Goal: Find specific page/section: Find specific page/section

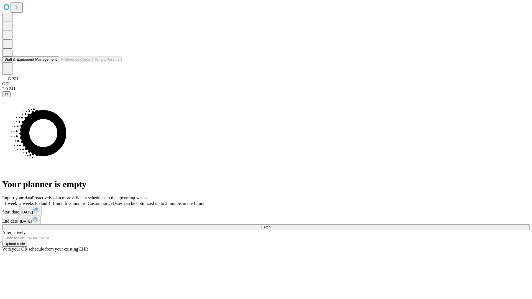
click at [53, 62] on button "Staff & Equipment Management" at bounding box center [30, 59] width 57 height 6
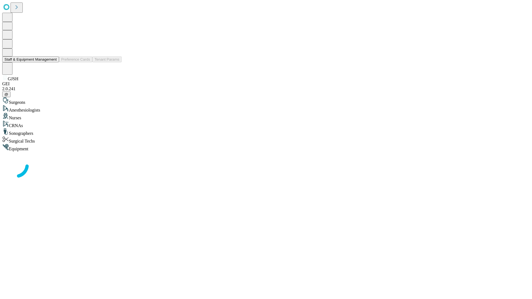
click at [53, 62] on button "Staff & Equipment Management" at bounding box center [30, 59] width 57 height 6
